Goal: Task Accomplishment & Management: Complete application form

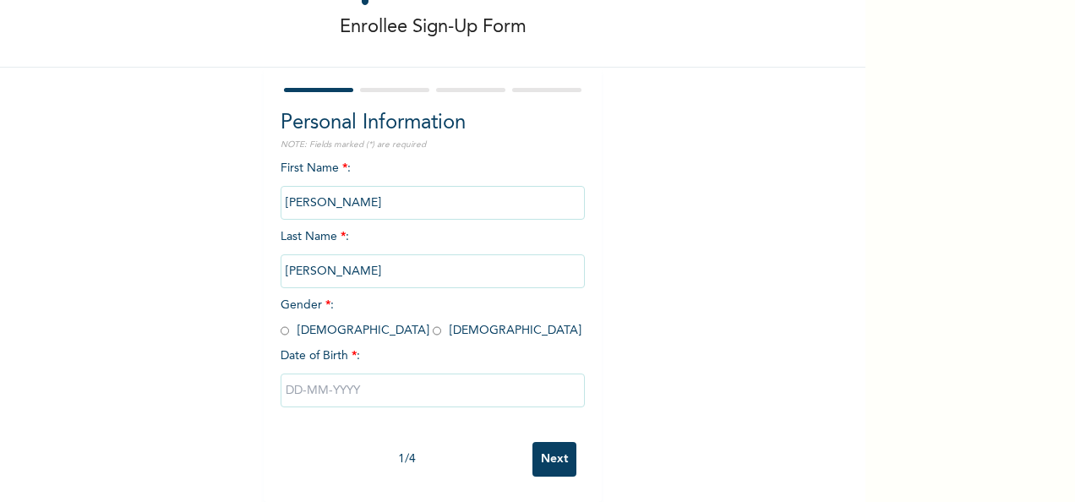
scroll to position [95, 0]
click at [433, 323] on input "radio" at bounding box center [437, 331] width 8 height 16
radio input "true"
click at [300, 379] on input "text" at bounding box center [433, 391] width 304 height 34
select select "7"
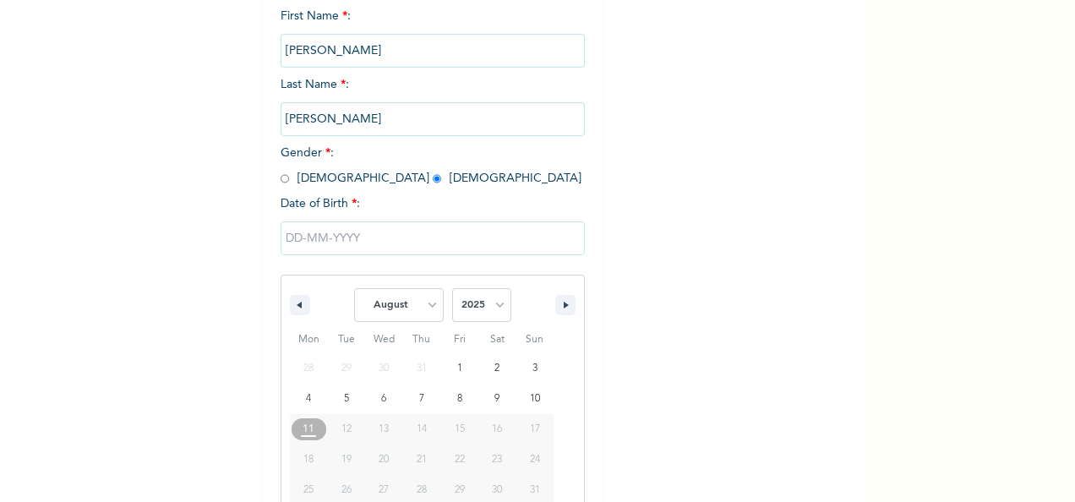
scroll to position [267, 0]
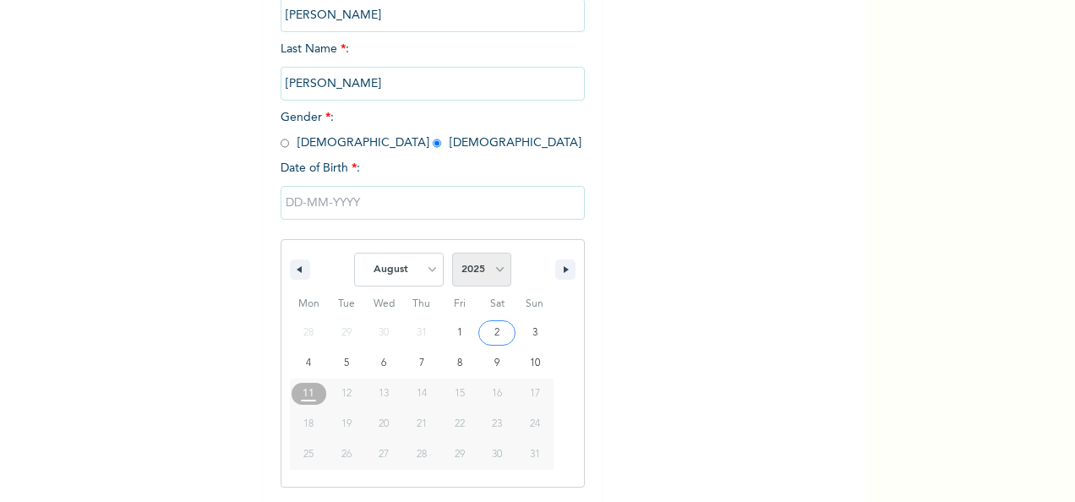
click at [491, 264] on select "2025 2024 2023 2022 2021 2020 2019 2018 2017 2016 2015 2014 2013 2012 2011 2010…" at bounding box center [481, 270] width 59 height 34
select select "2001"
click at [452, 254] on select "2025 2024 2023 2022 2021 2020 2019 2018 2017 2016 2015 2014 2013 2012 2011 2010…" at bounding box center [481, 270] width 59 height 34
type input "[DATE]"
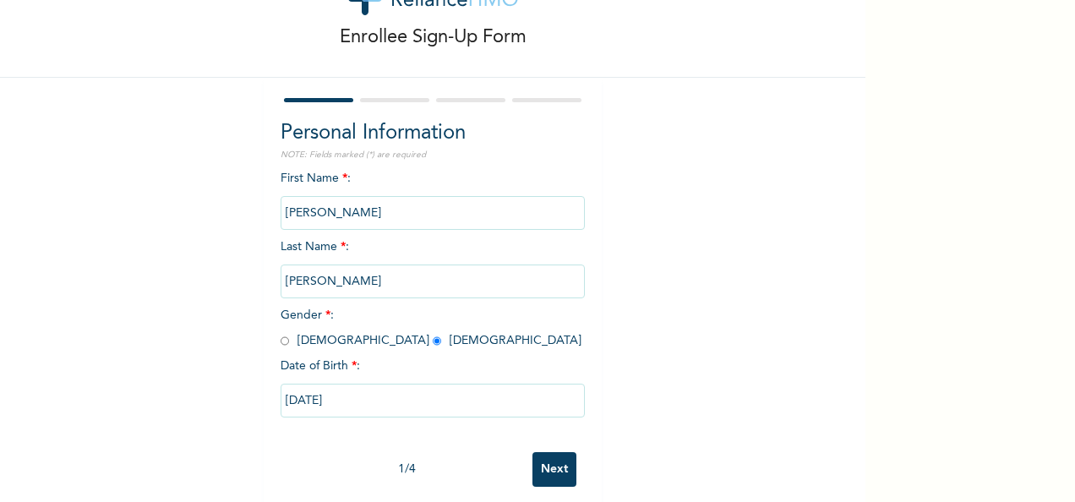
scroll to position [95, 0]
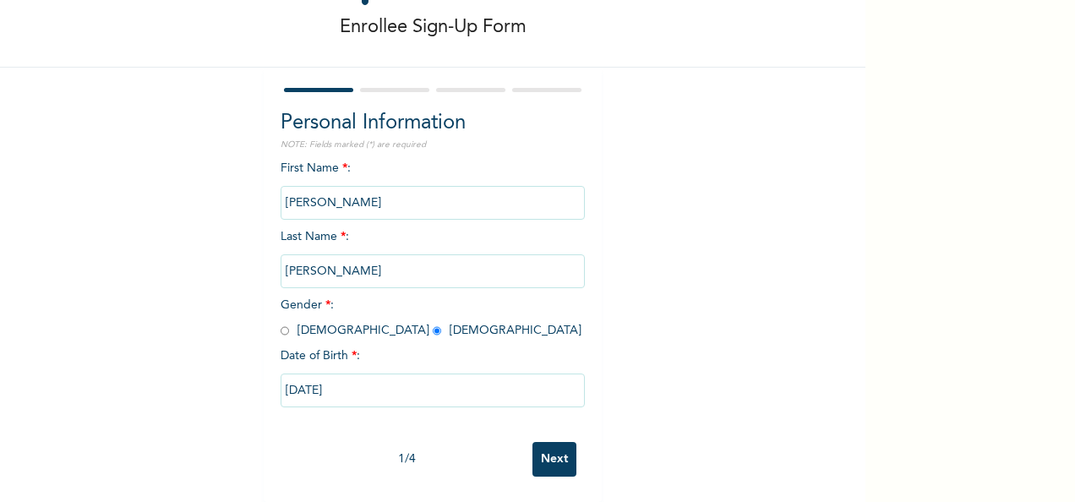
click at [560, 448] on input "Next" at bounding box center [555, 459] width 44 height 35
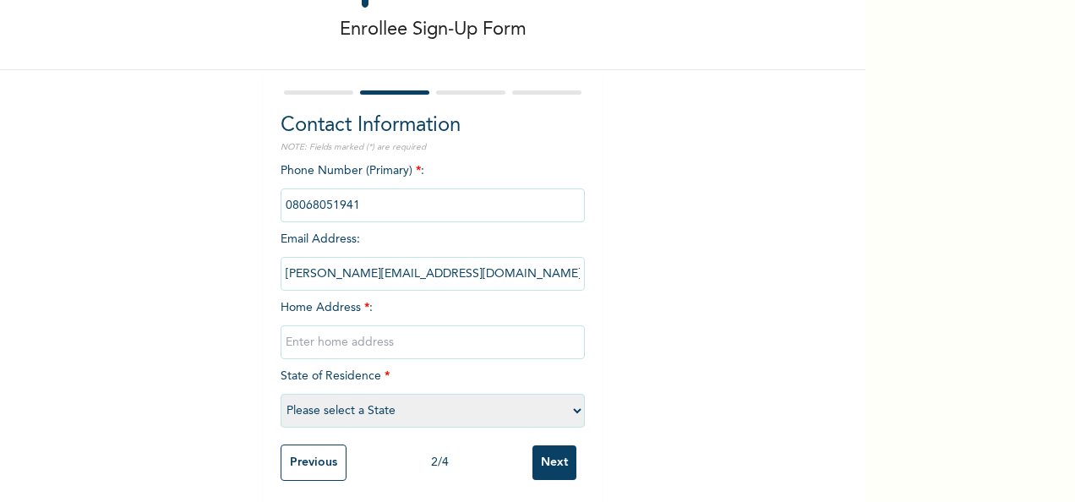
scroll to position [96, 0]
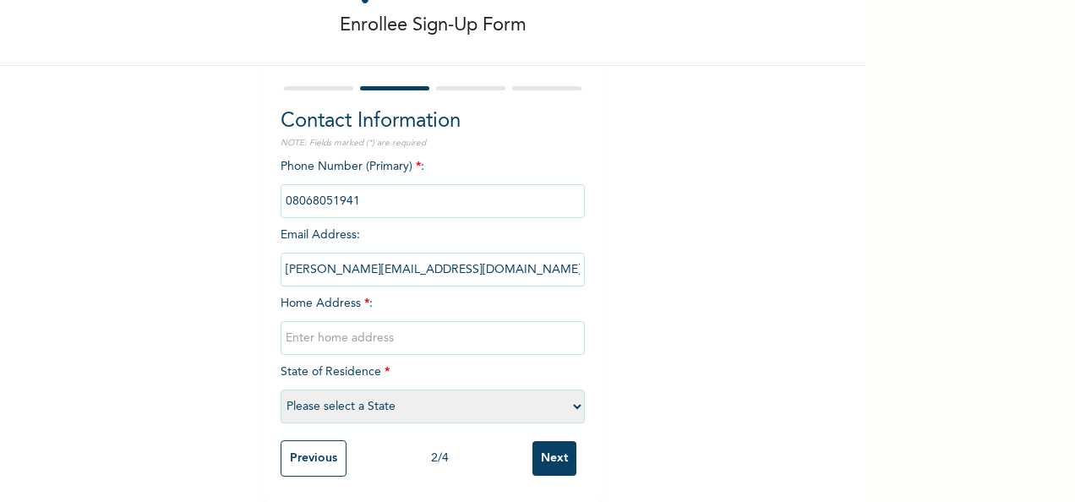
click at [347, 321] on input "text" at bounding box center [433, 338] width 304 height 34
type input "[STREET_ADDRESS],"
click at [359, 394] on select "Please select a State [PERSON_NAME] (FCT) [PERSON_NAME] Ibom [GEOGRAPHIC_DATA] …" at bounding box center [433, 407] width 304 height 34
select select "15"
click at [281, 390] on select "Please select a State [PERSON_NAME] (FCT) [PERSON_NAME] Ibom [GEOGRAPHIC_DATA] …" at bounding box center [433, 407] width 304 height 34
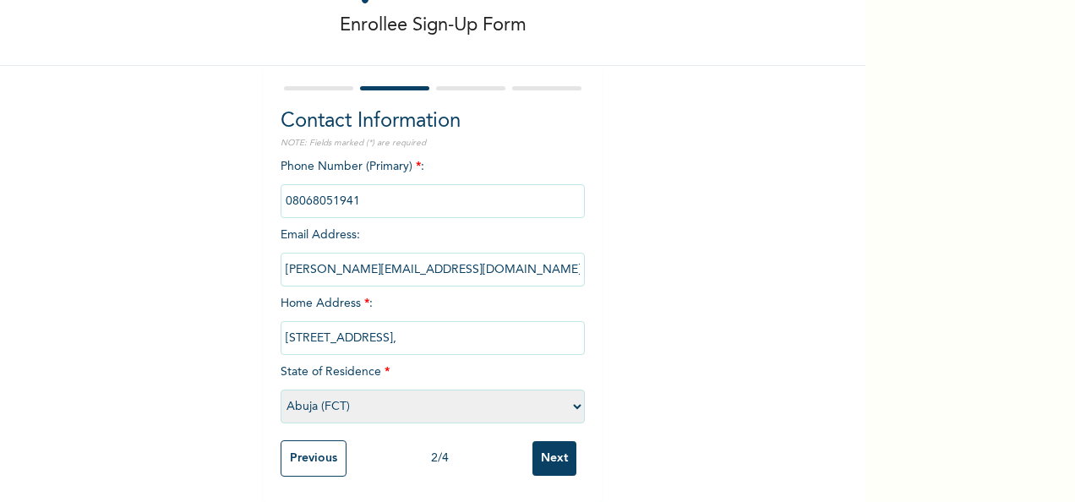
click at [527, 326] on input "[STREET_ADDRESS]," at bounding box center [433, 338] width 304 height 34
click at [536, 323] on input "[STREET_ADDRESS]." at bounding box center [433, 338] width 304 height 34
click at [570, 323] on input "[STREET_ADDRESS]." at bounding box center [433, 338] width 304 height 34
click at [467, 326] on input "[STREET_ADDRESS]." at bounding box center [433, 338] width 304 height 34
click at [464, 324] on input "[STREET_ADDRESS]." at bounding box center [433, 338] width 304 height 34
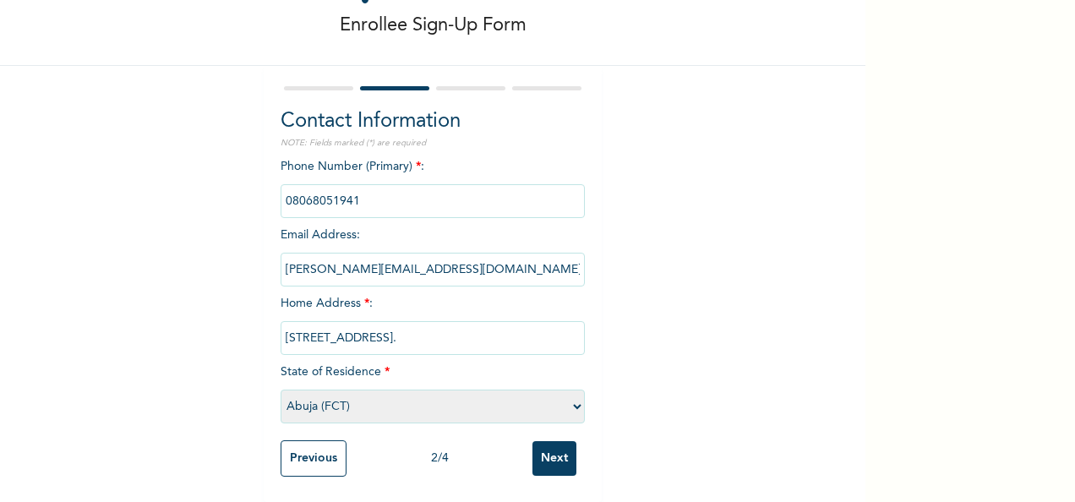
click at [511, 325] on input "[STREET_ADDRESS]." at bounding box center [433, 338] width 304 height 34
click at [546, 322] on input "[STREET_ADDRESS]." at bounding box center [433, 338] width 304 height 34
click at [571, 321] on input "[STREET_ADDRESS]." at bounding box center [433, 338] width 304 height 34
click at [478, 325] on input "[STREET_ADDRESS]." at bounding box center [433, 338] width 304 height 34
click at [467, 323] on input "[STREET_ADDRESS]." at bounding box center [433, 338] width 304 height 34
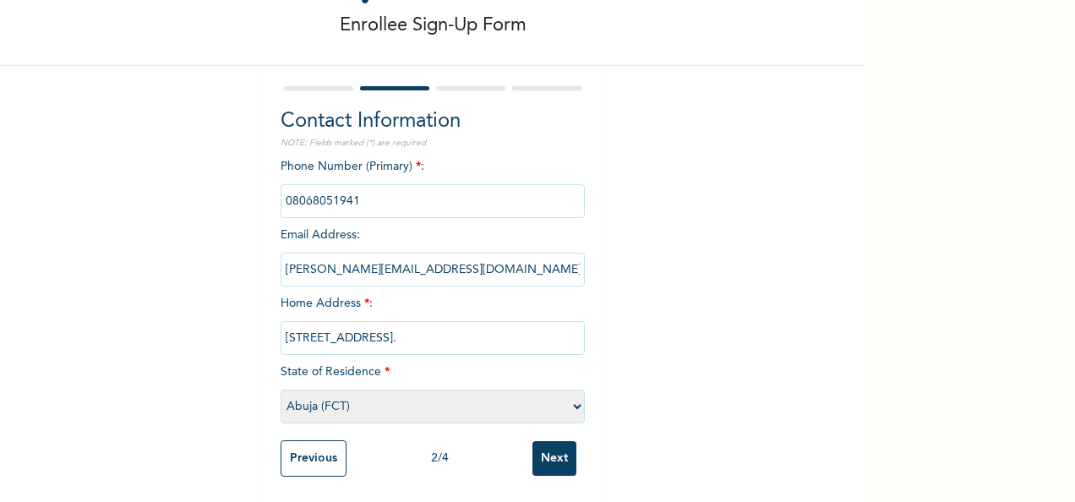
click at [465, 325] on input "[STREET_ADDRESS]." at bounding box center [433, 338] width 304 height 34
click at [281, 323] on input "[STREET_ADDRESS]." at bounding box center [433, 338] width 304 height 34
click at [299, 323] on input "[STREET_ADDRESS]." at bounding box center [433, 338] width 304 height 34
click at [303, 325] on input "[STREET_ADDRESS]." at bounding box center [433, 338] width 304 height 34
click at [311, 323] on input "[STREET_ADDRESS]." at bounding box center [433, 338] width 304 height 34
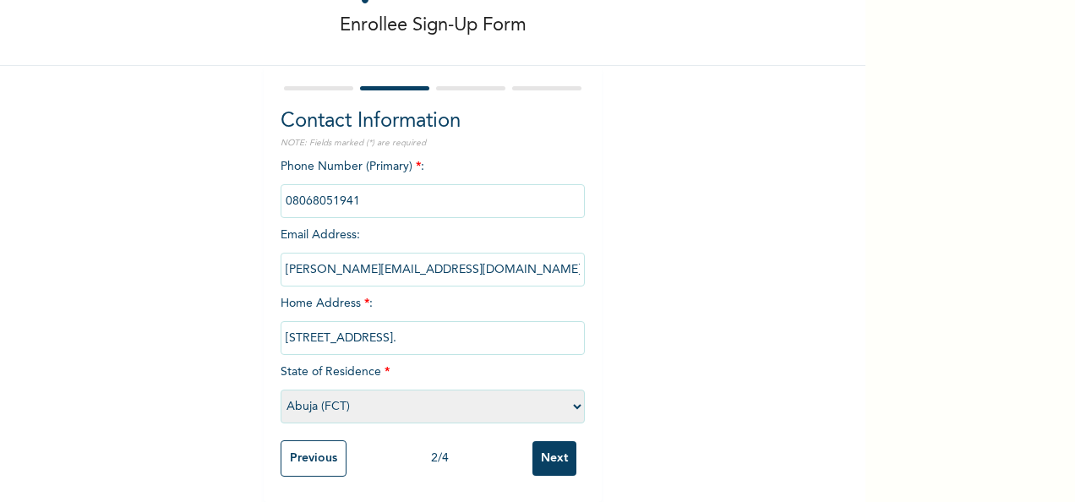
click at [319, 321] on input "[STREET_ADDRESS]." at bounding box center [433, 338] width 304 height 34
click at [323, 322] on input "[STREET_ADDRESS]." at bounding box center [433, 338] width 304 height 34
click at [329, 324] on input "[STREET_ADDRESS]." at bounding box center [433, 338] width 304 height 34
click at [346, 323] on input "[STREET_ADDRESS]." at bounding box center [433, 338] width 304 height 34
click at [352, 323] on input "[STREET_ADDRESS]." at bounding box center [433, 338] width 304 height 34
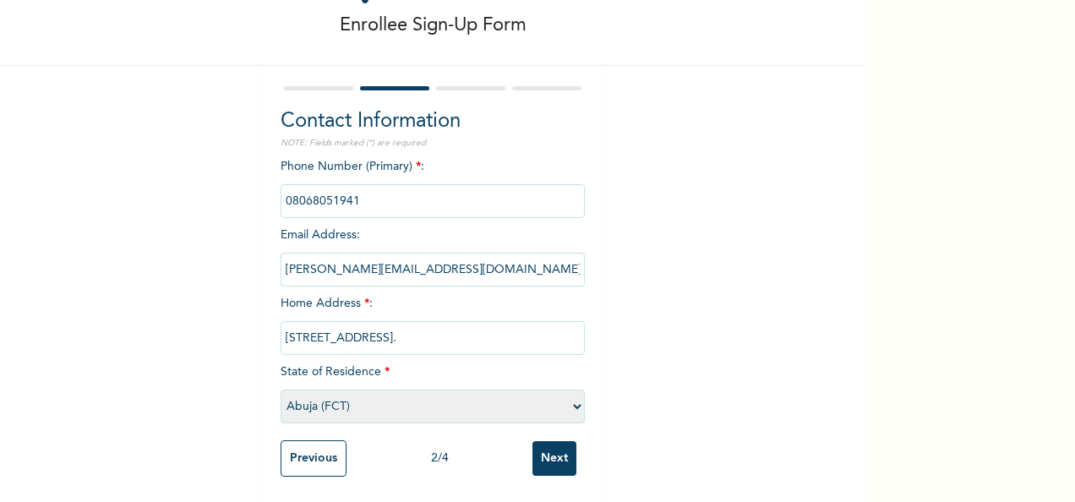
click at [345, 325] on input "[STREET_ADDRESS]." at bounding box center [433, 338] width 304 height 34
click at [352, 322] on input "[STREET_ADDRESS]." at bounding box center [433, 338] width 304 height 34
click at [358, 322] on input "[STREET_ADDRESS]." at bounding box center [433, 338] width 304 height 34
click at [505, 324] on input "[STREET_ADDRESS]." at bounding box center [433, 338] width 304 height 34
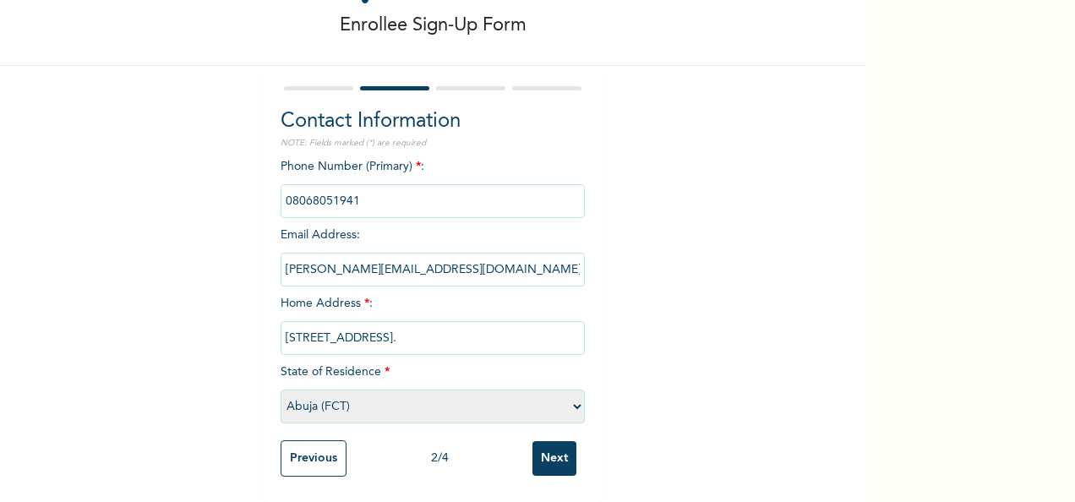
type input "[STREET_ADDRESS]."
click at [541, 451] on input "Next" at bounding box center [555, 458] width 44 height 35
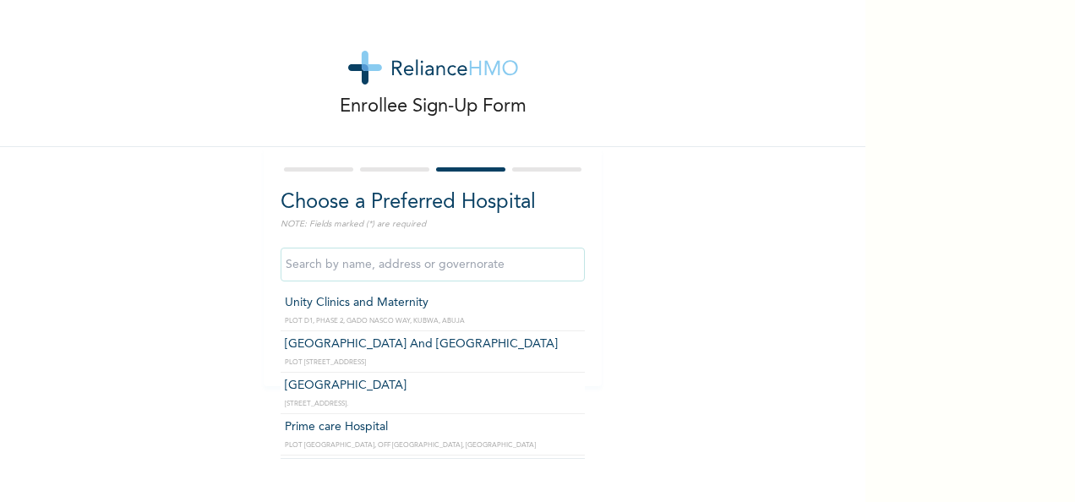
click at [336, 276] on input "text" at bounding box center [433, 265] width 304 height 34
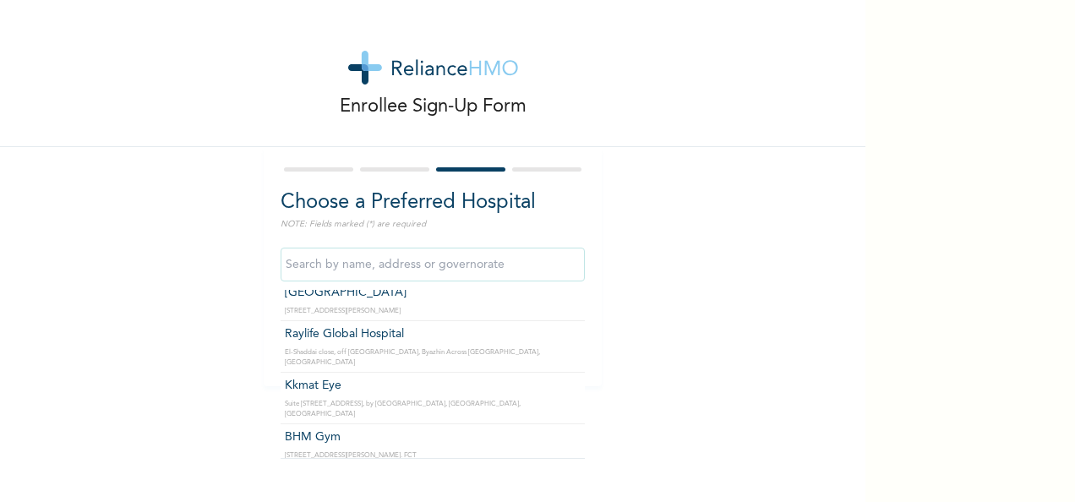
scroll to position [3892, 0]
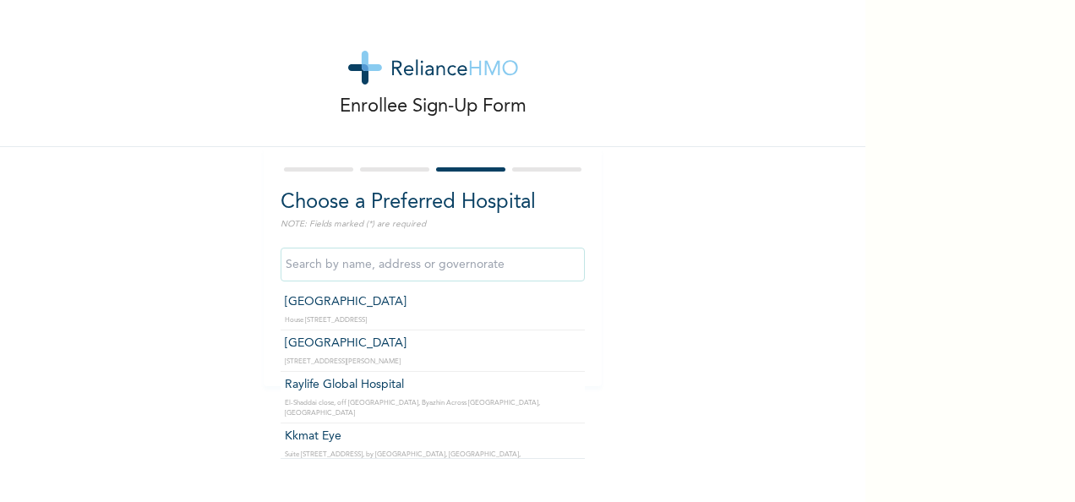
type input "[GEOGRAPHIC_DATA], Gudu ([GEOGRAPHIC_DATA] STAFF ONLY)"
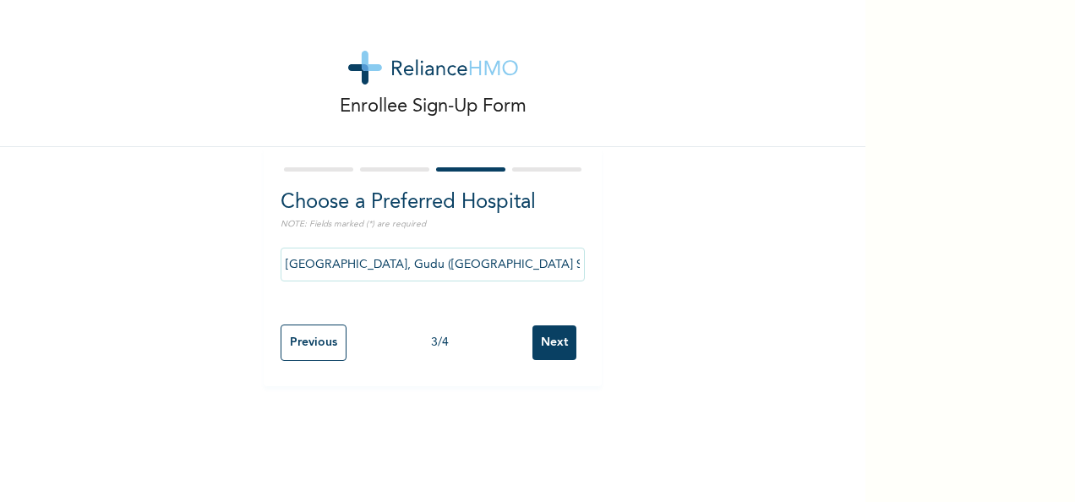
click at [558, 341] on input "Next" at bounding box center [555, 342] width 44 height 35
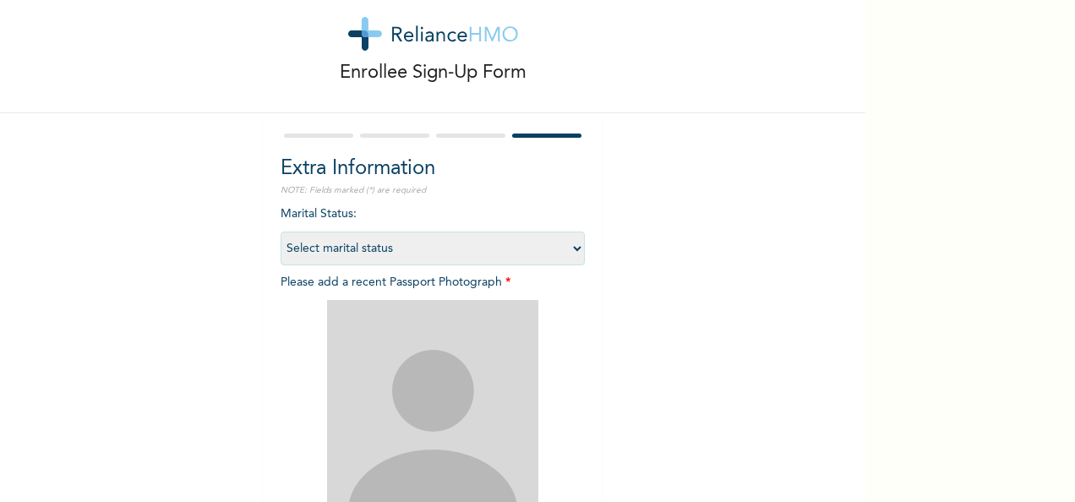
scroll to position [30, 0]
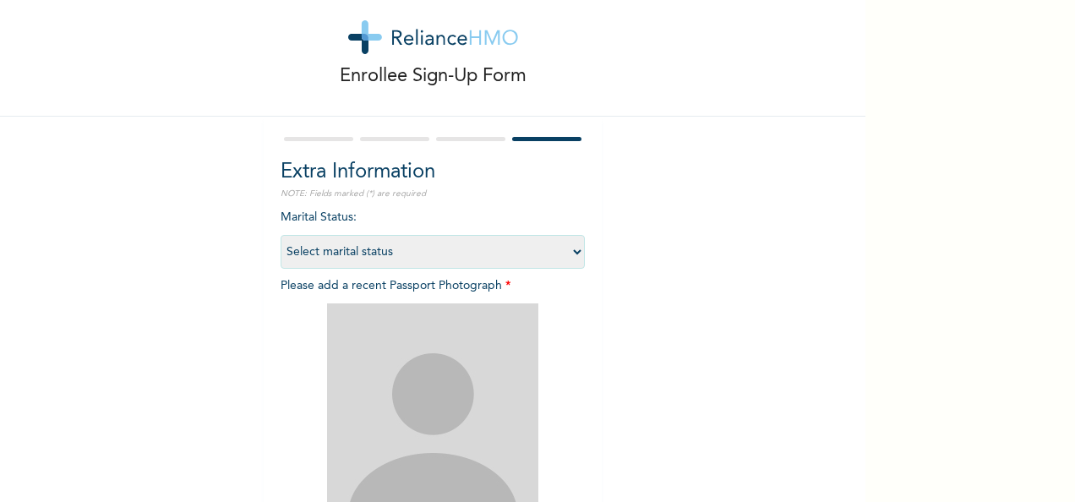
click at [347, 248] on select "Select marital status [DEMOGRAPHIC_DATA] Married [DEMOGRAPHIC_DATA] Widow/[DEMO…" at bounding box center [433, 252] width 304 height 34
select select "1"
click at [281, 235] on select "Select marital status [DEMOGRAPHIC_DATA] Married [DEMOGRAPHIC_DATA] Widow/[DEMO…" at bounding box center [433, 252] width 304 height 34
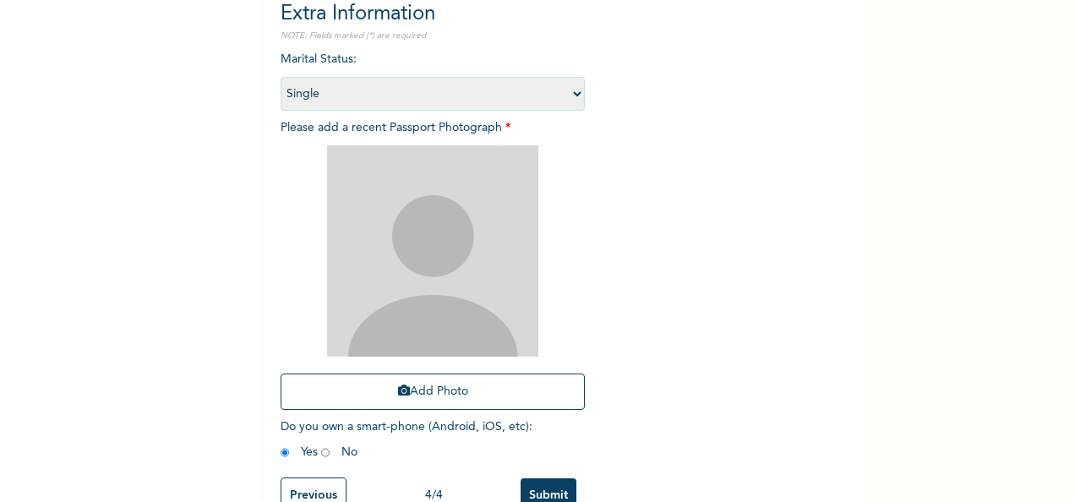
scroll to position [225, 0]
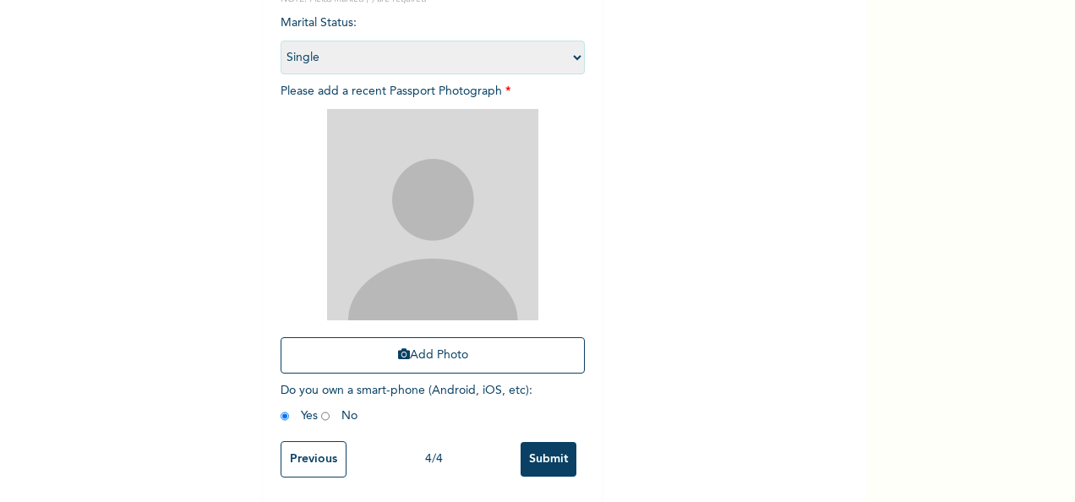
click at [321, 412] on input "radio" at bounding box center [325, 416] width 8 height 16
radio input "true"
click at [271, 413] on div "Extra Information NOTE: Fields marked (*) are required Marital Status : Select …" at bounding box center [433, 212] width 338 height 581
click at [281, 419] on input "radio" at bounding box center [285, 416] width 8 height 16
radio input "true"
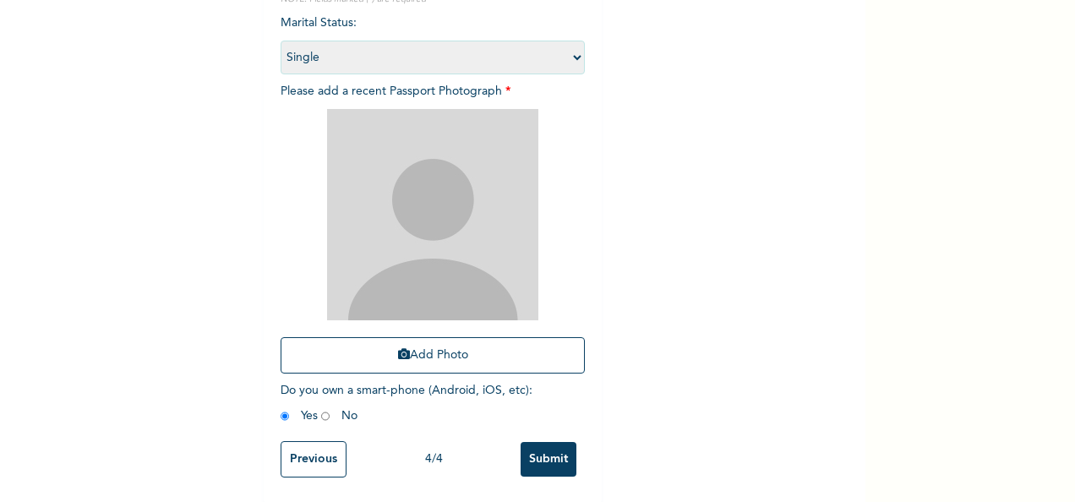
click at [401, 221] on img at bounding box center [432, 214] width 211 height 211
click at [414, 352] on button "Add Photo" at bounding box center [433, 355] width 304 height 36
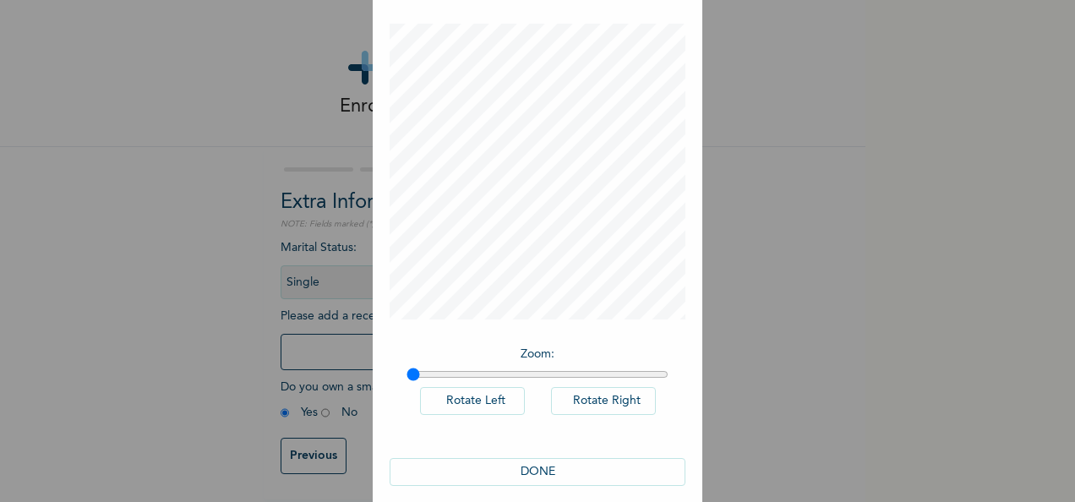
scroll to position [87, 0]
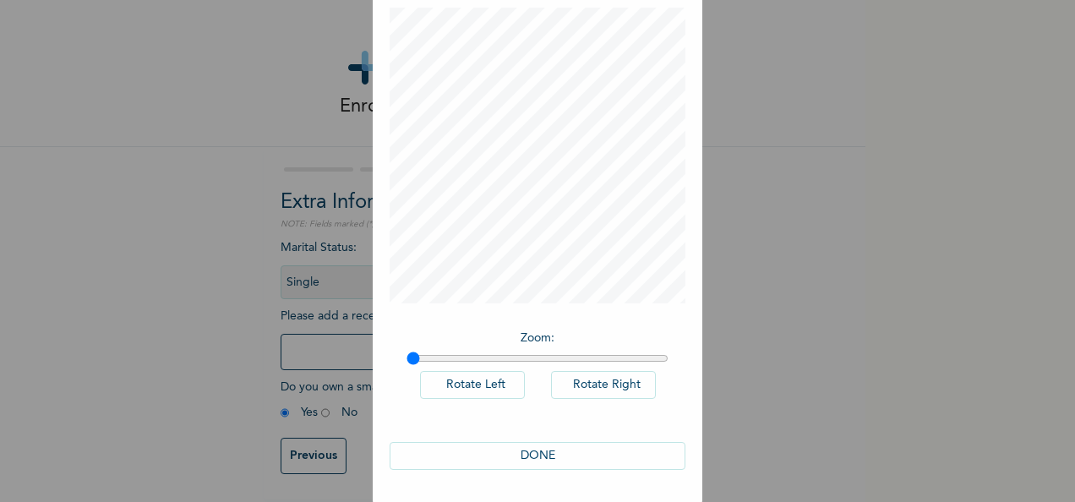
click at [514, 463] on button "DONE" at bounding box center [538, 456] width 296 height 28
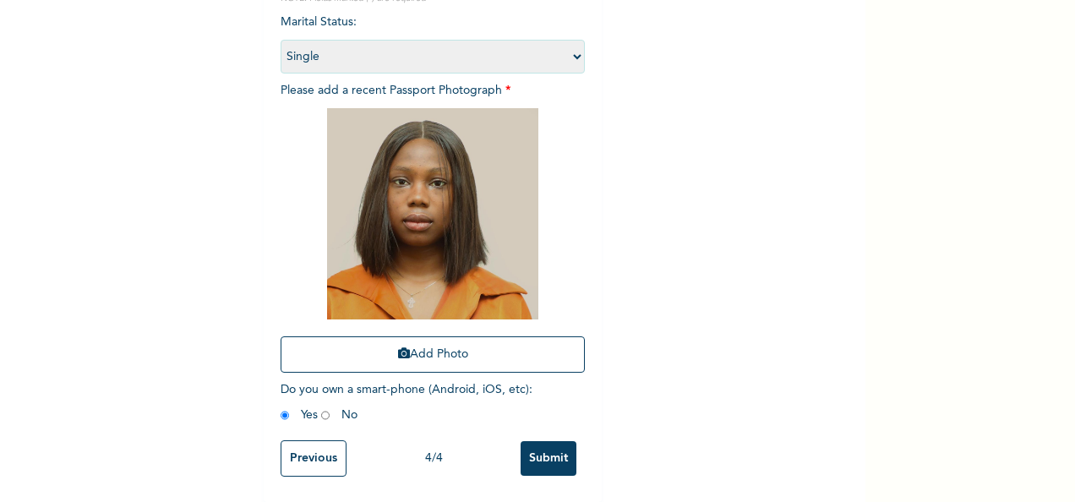
scroll to position [240, 0]
click at [549, 453] on input "Submit" at bounding box center [549, 458] width 56 height 35
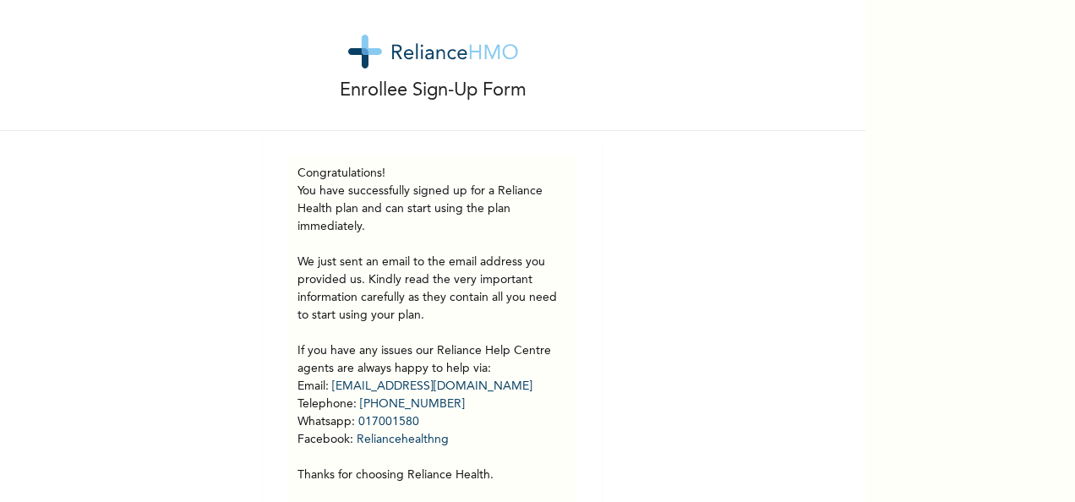
scroll to position [0, 0]
